Goal: Navigation & Orientation: Go to known website

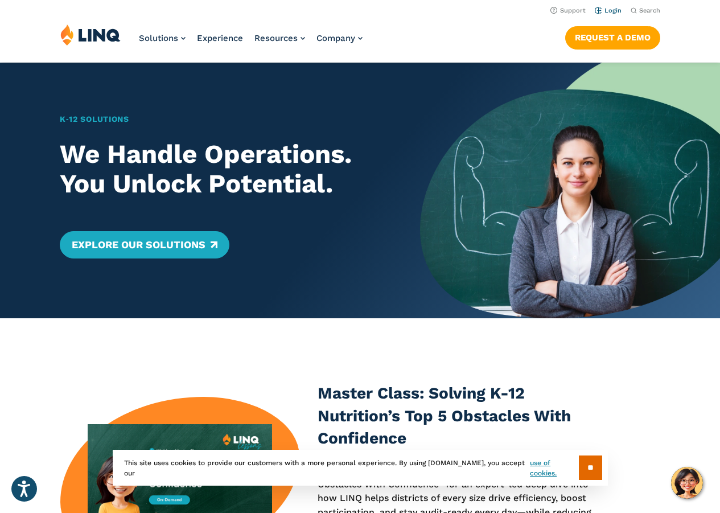
click at [609, 9] on link "Login" at bounding box center [608, 10] width 27 height 7
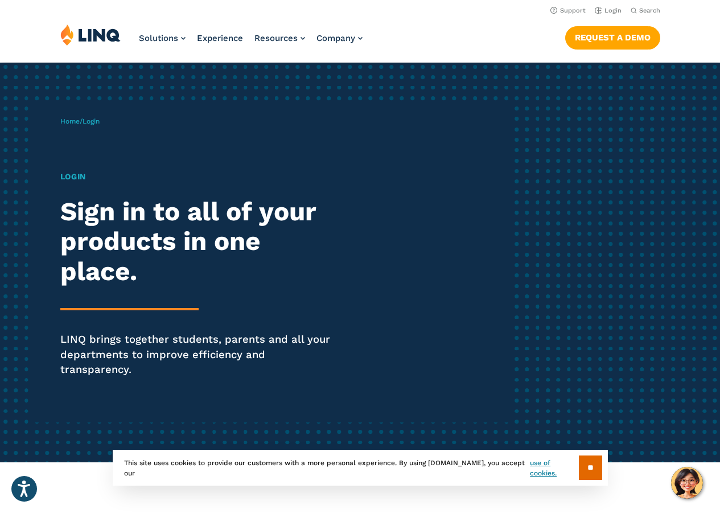
click at [127, 124] on div "Home / Login Login Sign in to all of your products in one place. LINQ brings to…" at bounding box center [285, 262] width 450 height 320
click at [72, 176] on h1 "Login" at bounding box center [198, 177] width 277 height 12
click at [71, 119] on link "Home" at bounding box center [69, 121] width 19 height 8
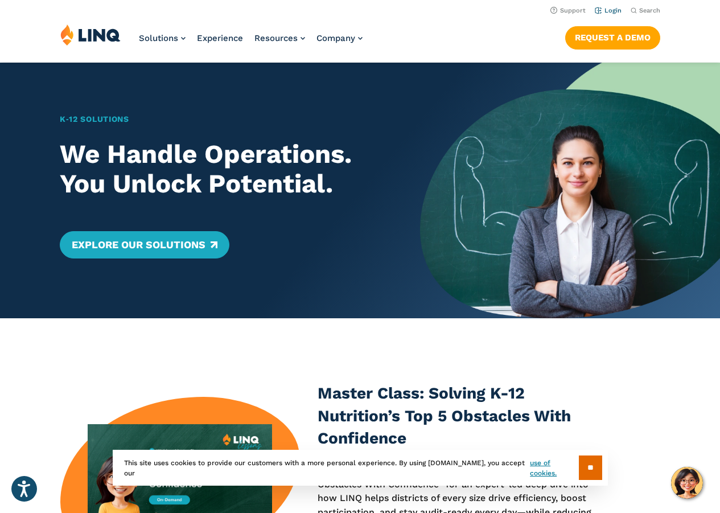
click at [609, 11] on link "Login" at bounding box center [608, 10] width 27 height 7
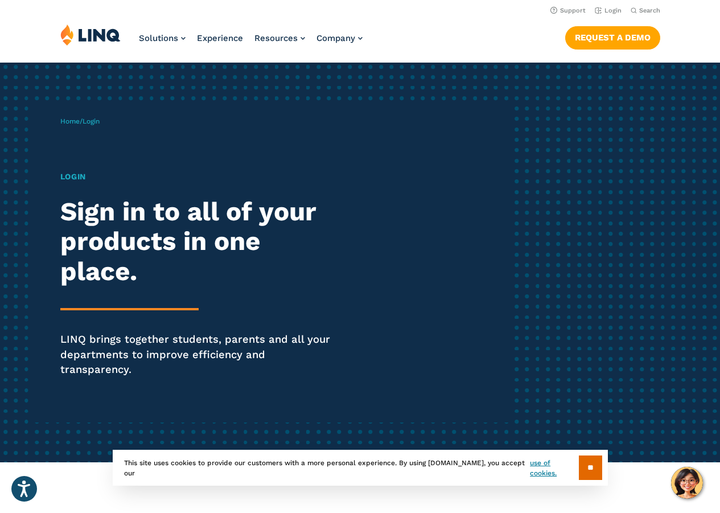
click at [105, 36] on img at bounding box center [90, 35] width 60 height 22
